Goal: Information Seeking & Learning: Learn about a topic

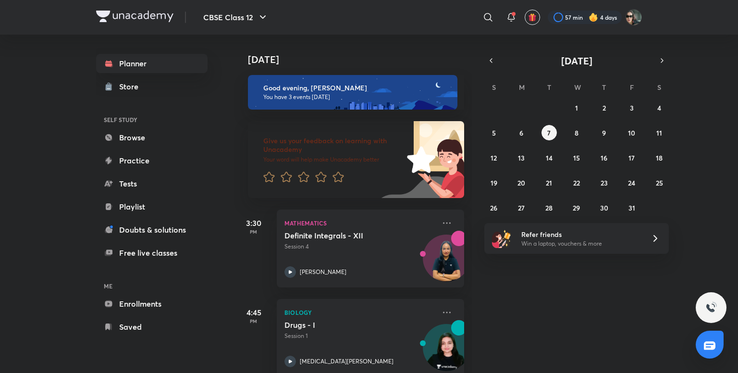
scroll to position [108, 0]
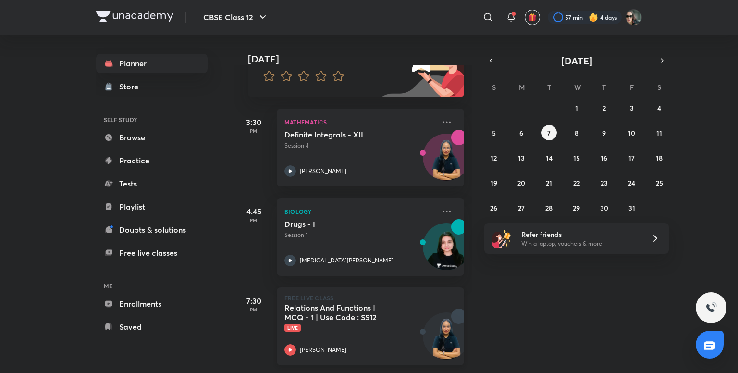
click at [354, 307] on h5 "Relations And Functions | MCQ - 1 | Use Code : SS12" at bounding box center [345, 312] width 120 height 19
